Goal: Information Seeking & Learning: Find specific fact

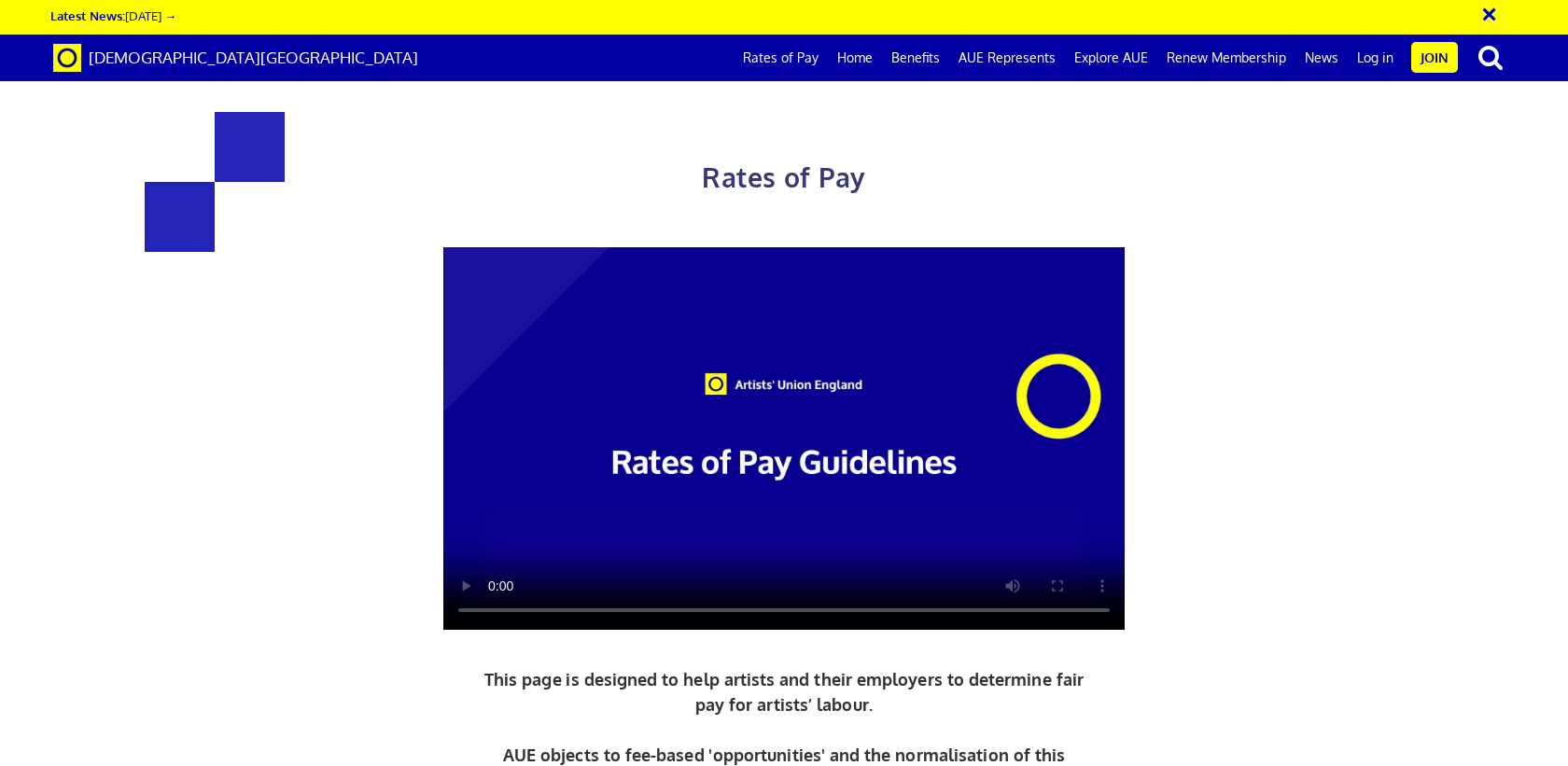
scroll to position [814, 0]
drag, startPoint x: 440, startPoint y: 536, endPoint x: 454, endPoint y: 537, distance: 14.0
drag, startPoint x: 457, startPoint y: 537, endPoint x: 503, endPoint y: 538, distance: 46.0
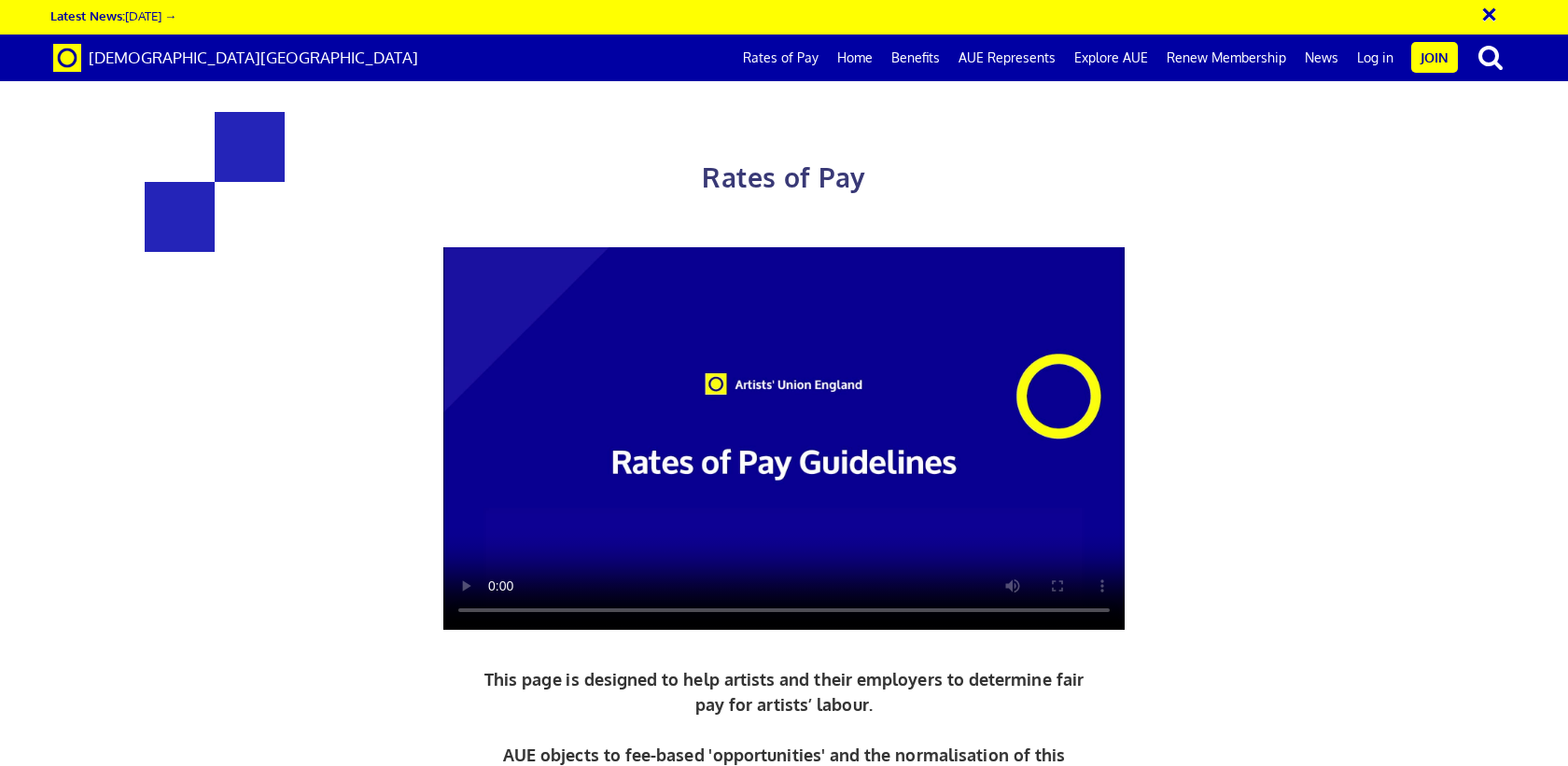
copy span "193.61"
drag, startPoint x: 543, startPoint y: 534, endPoint x: 602, endPoint y: 536, distance: 59.0
copy span "½ day"
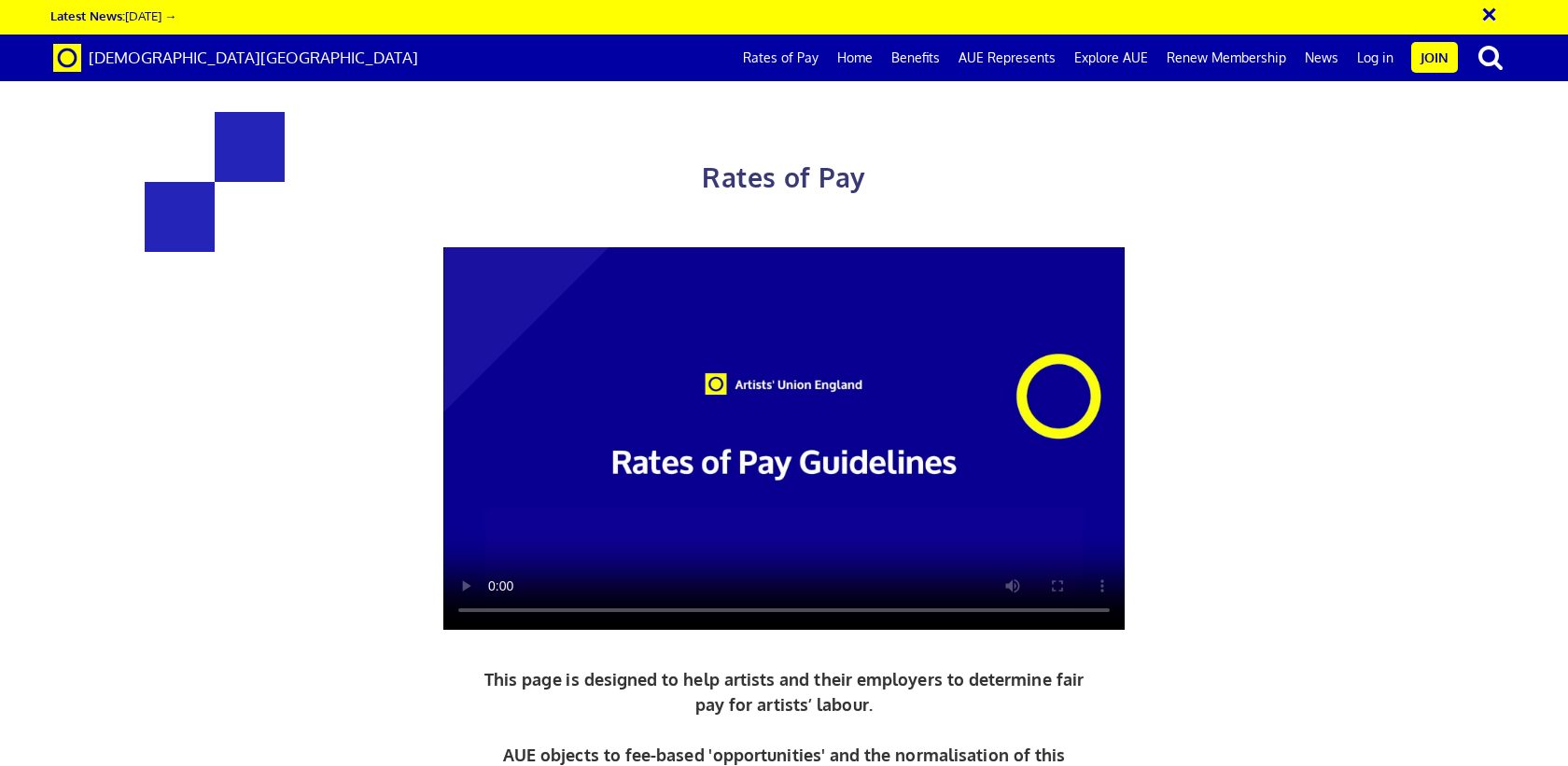
scroll to position [0, 20]
